Goal: Task Accomplishment & Management: Manage account settings

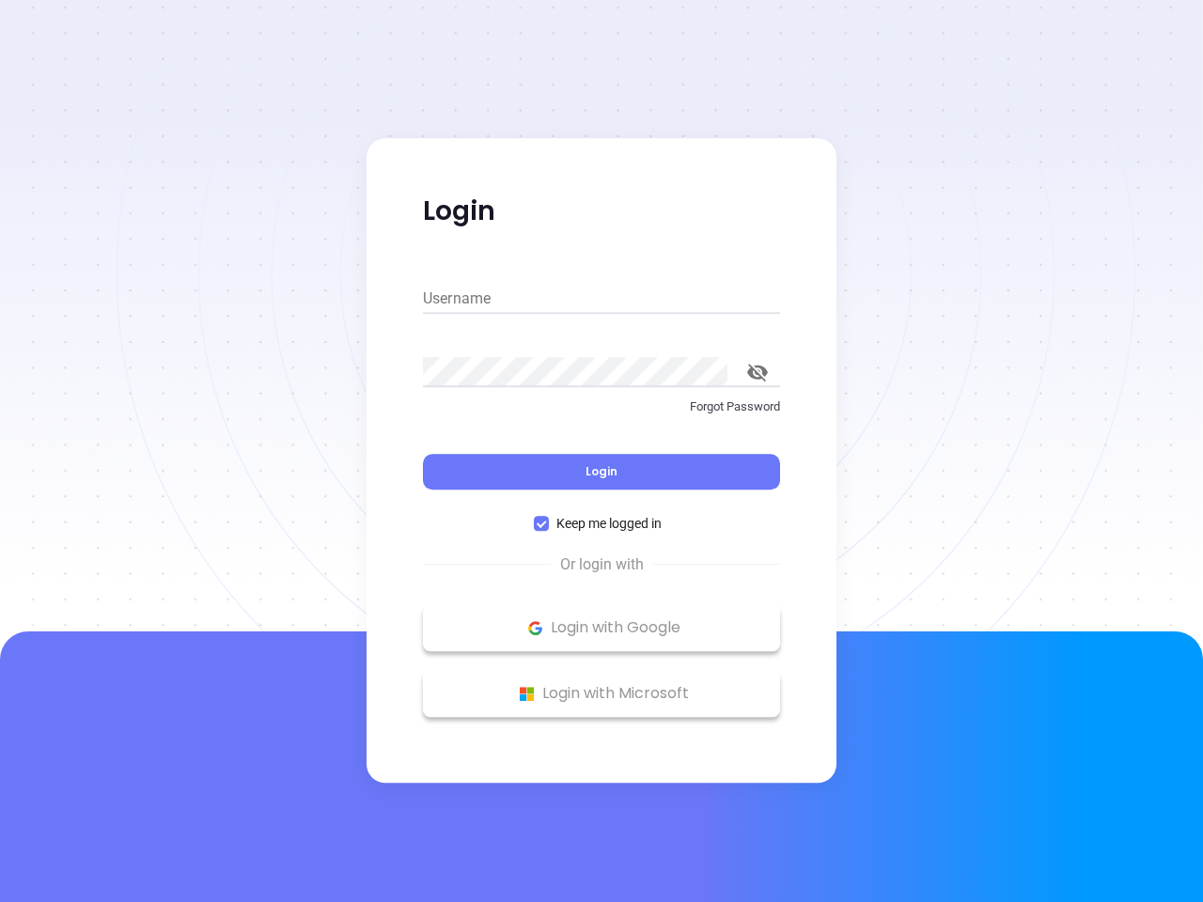
click at [601, 451] on div "Login" at bounding box center [601, 460] width 357 height 58
click at [601, 299] on input "Username" at bounding box center [601, 299] width 357 height 30
click at [757, 372] on icon "toggle password visibility" at bounding box center [757, 373] width 21 height 18
click at [601, 472] on span "Login" at bounding box center [602, 471] width 32 height 16
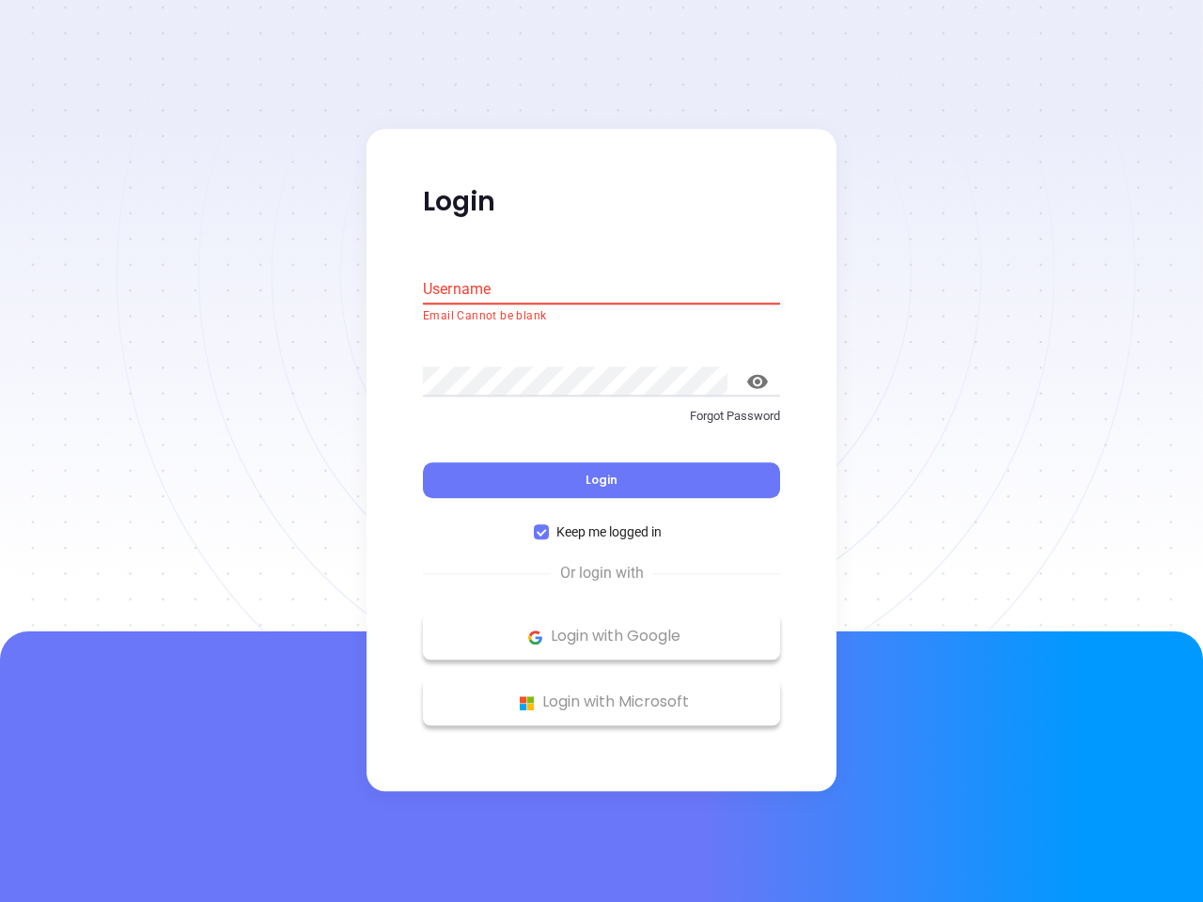
click at [601, 523] on span "Keep me logged in" at bounding box center [609, 533] width 120 height 21
click at [549, 525] on input "Keep me logged in" at bounding box center [541, 532] width 15 height 15
checkbox input "false"
click at [601, 628] on p "Login with Google" at bounding box center [601, 637] width 338 height 28
click at [601, 694] on p "Login with Microsoft" at bounding box center [601, 703] width 338 height 28
